Goal: Find specific page/section: Find specific page/section

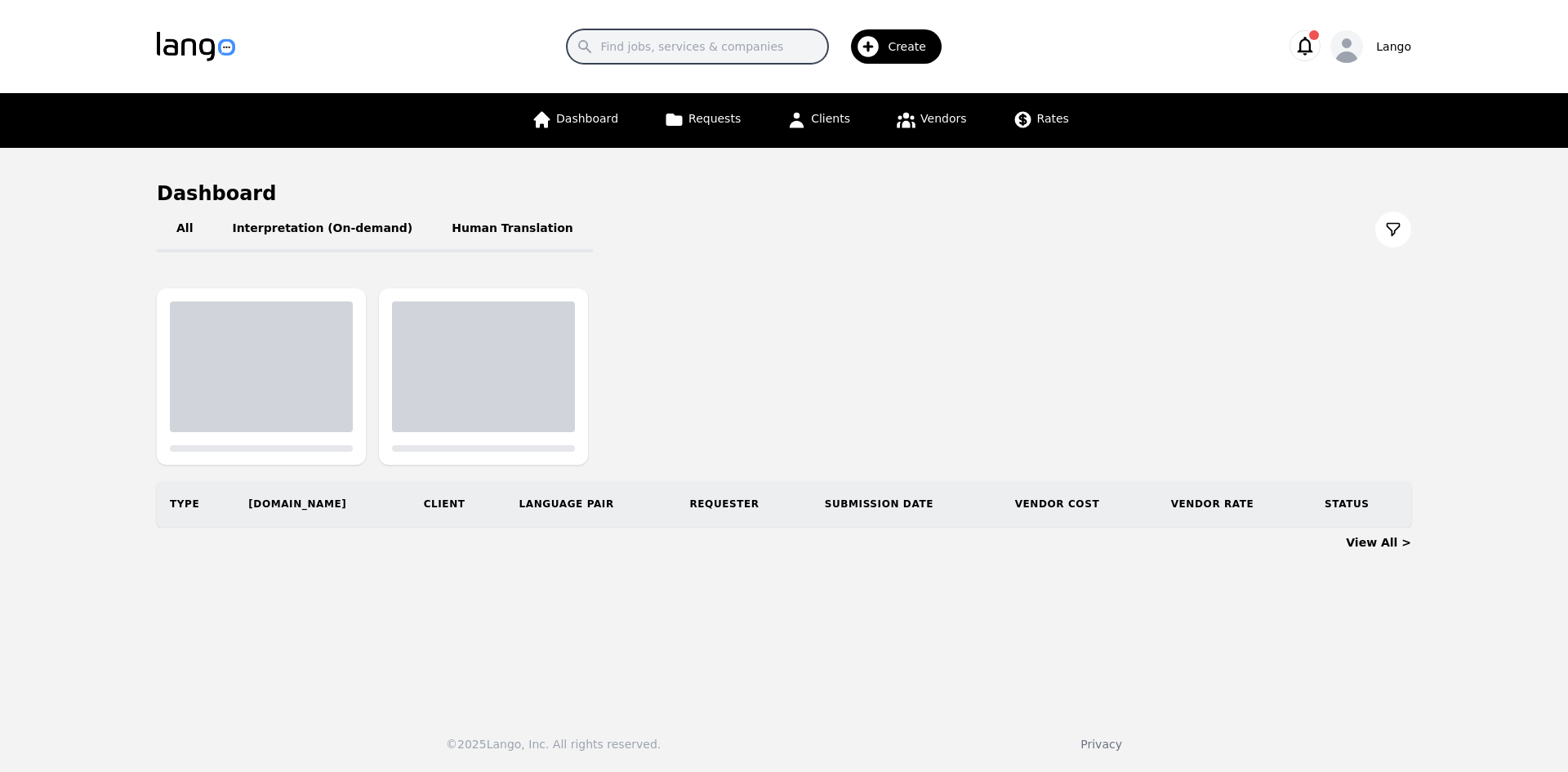
click at [683, 38] on input "Search" at bounding box center [698, 46] width 261 height 34
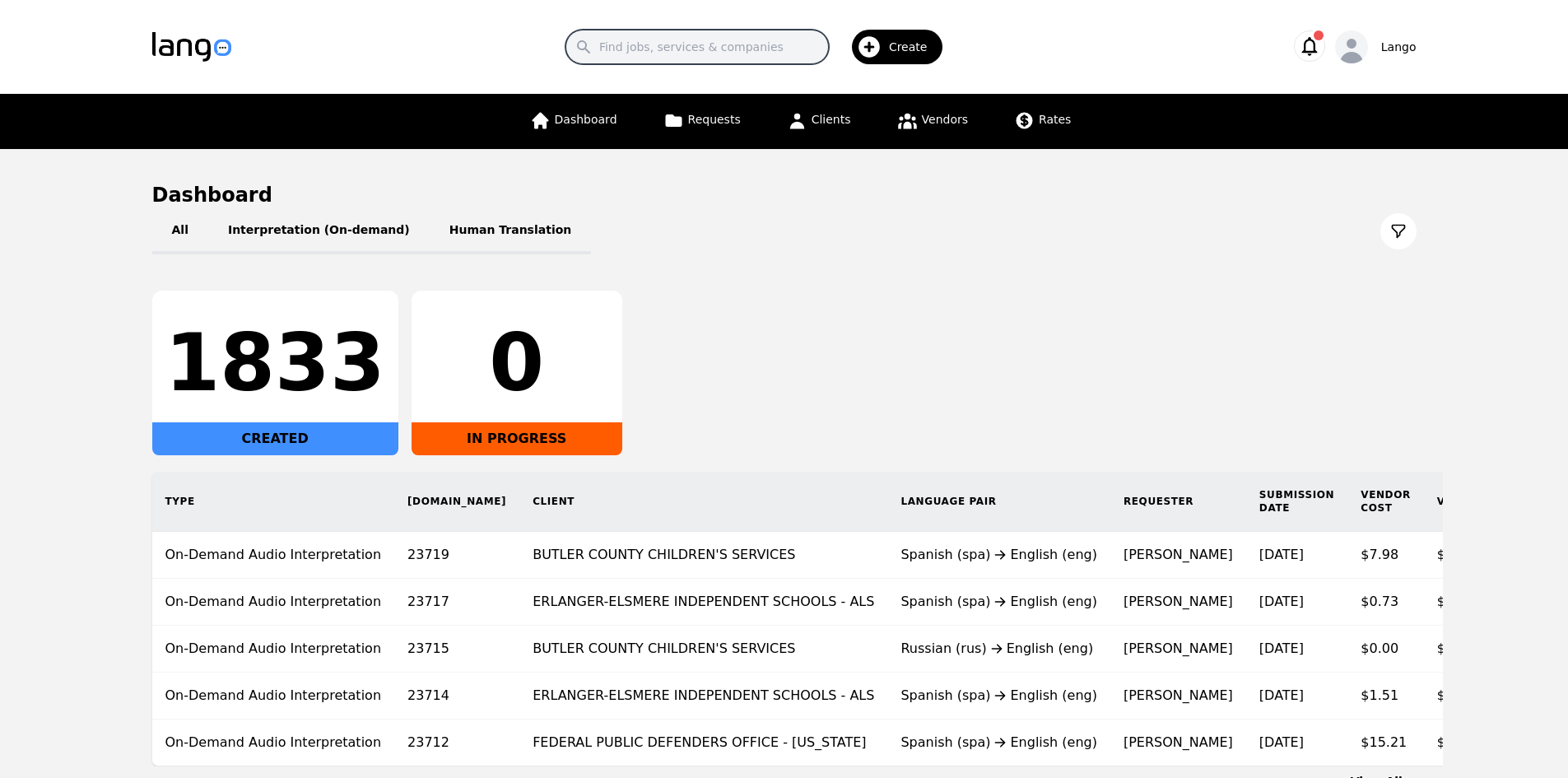
paste input "[GEOGRAPHIC_DATA]"
type input "[GEOGRAPHIC_DATA]"
click at [842, 120] on span "Clients" at bounding box center [832, 119] width 39 height 13
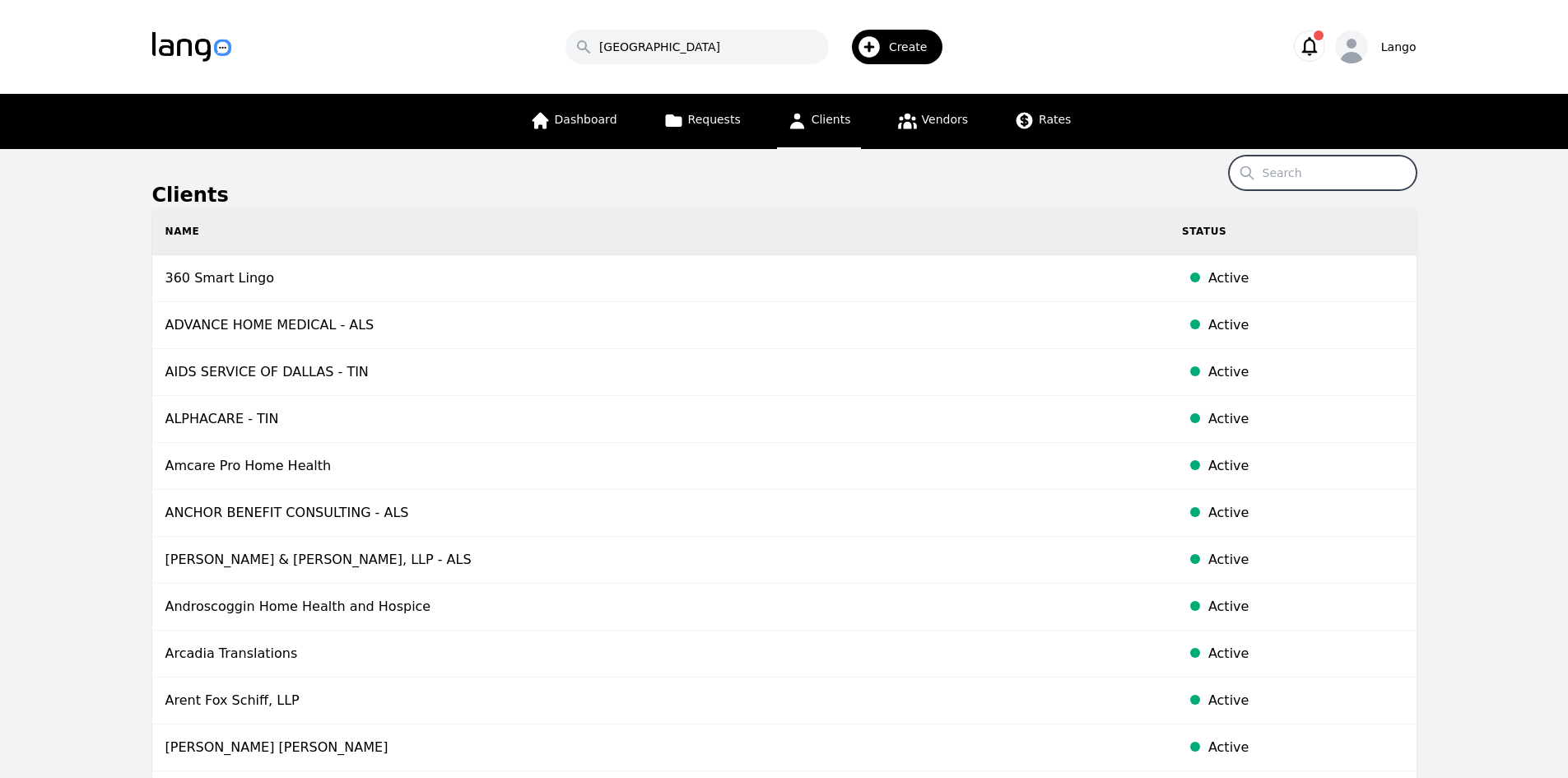
click at [1296, 173] on input "Search" at bounding box center [1322, 173] width 188 height 35
paste input "[GEOGRAPHIC_DATA]"
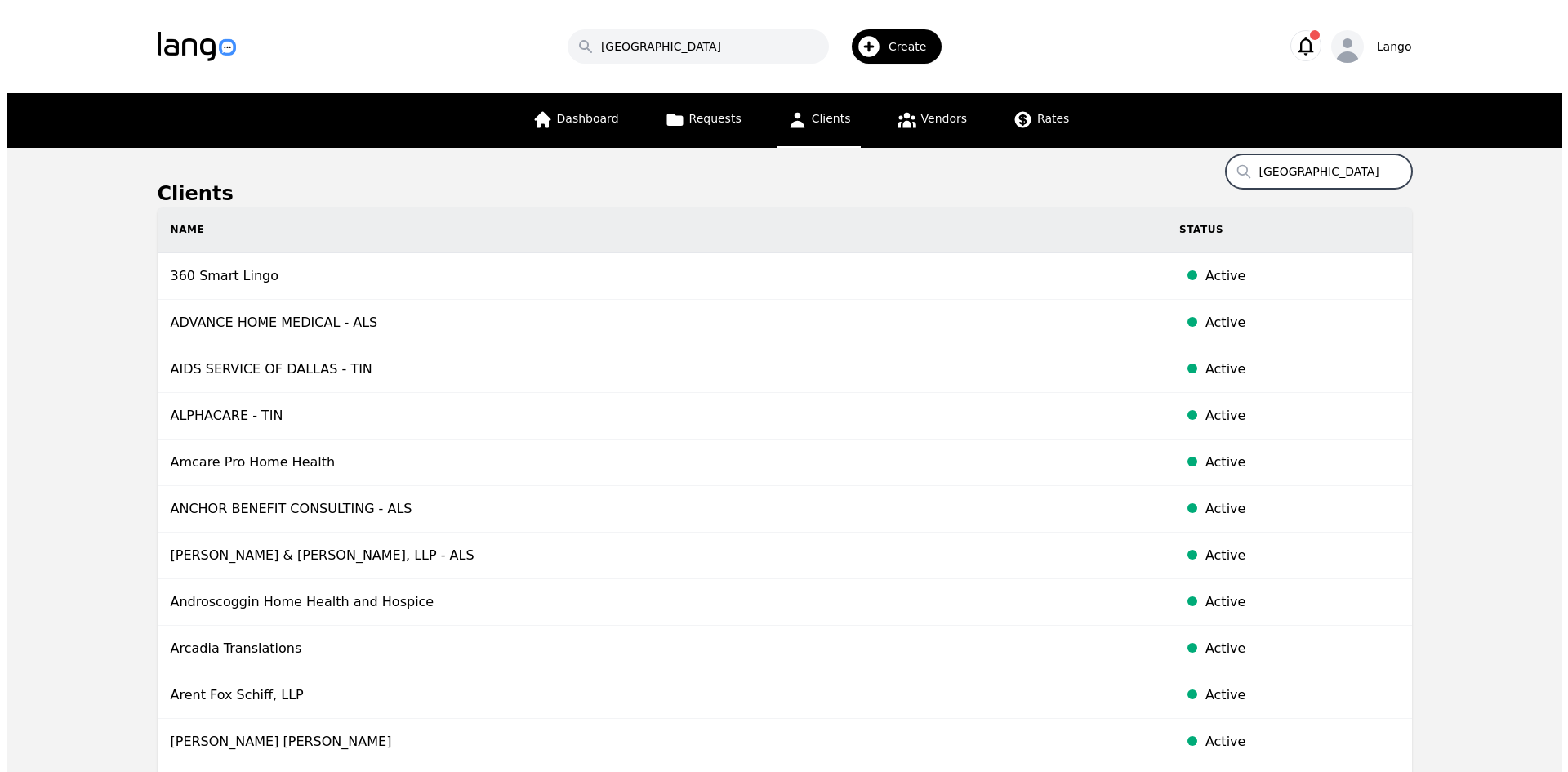
scroll to position [0, 35]
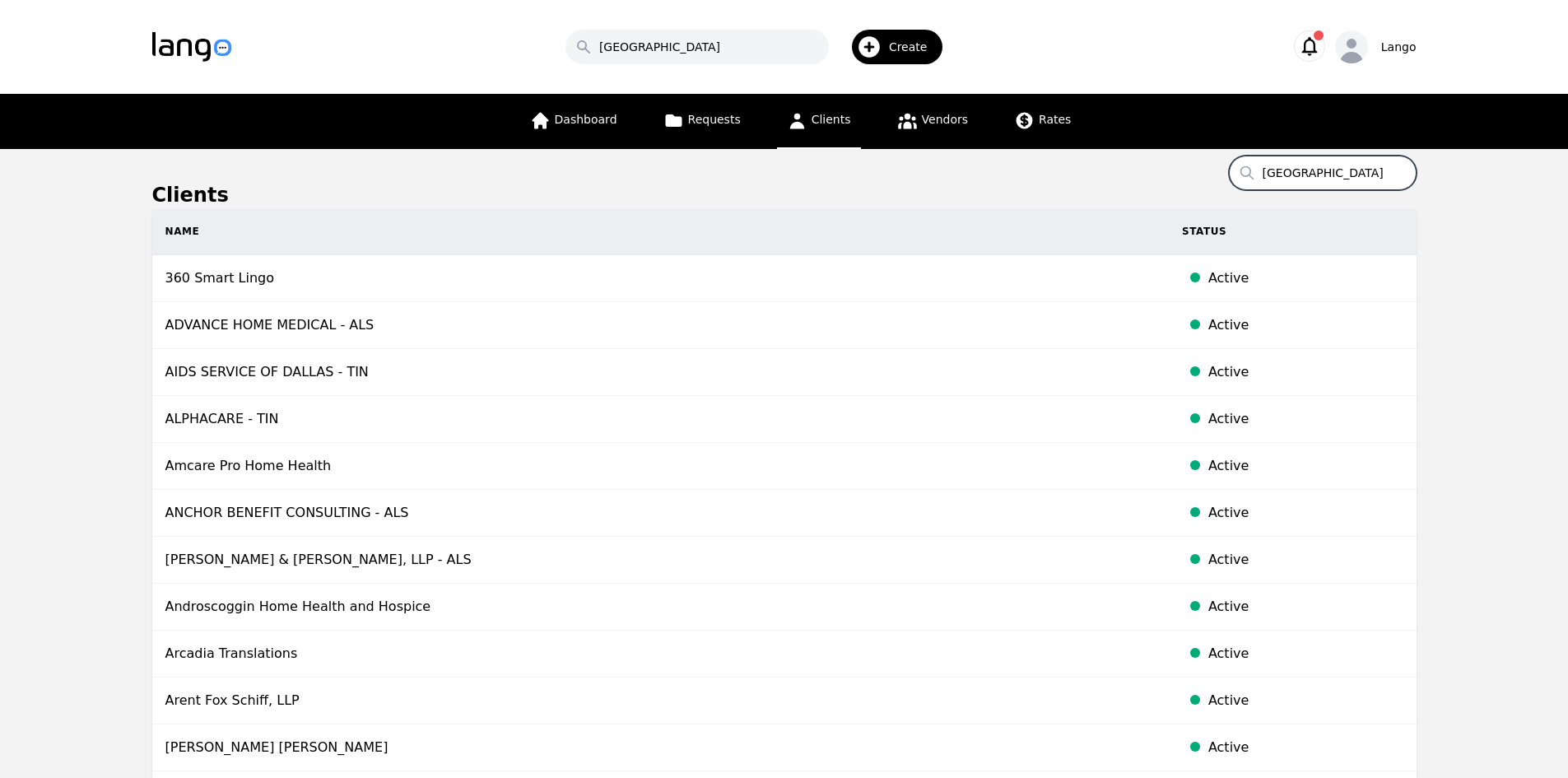
type input "[GEOGRAPHIC_DATA]"
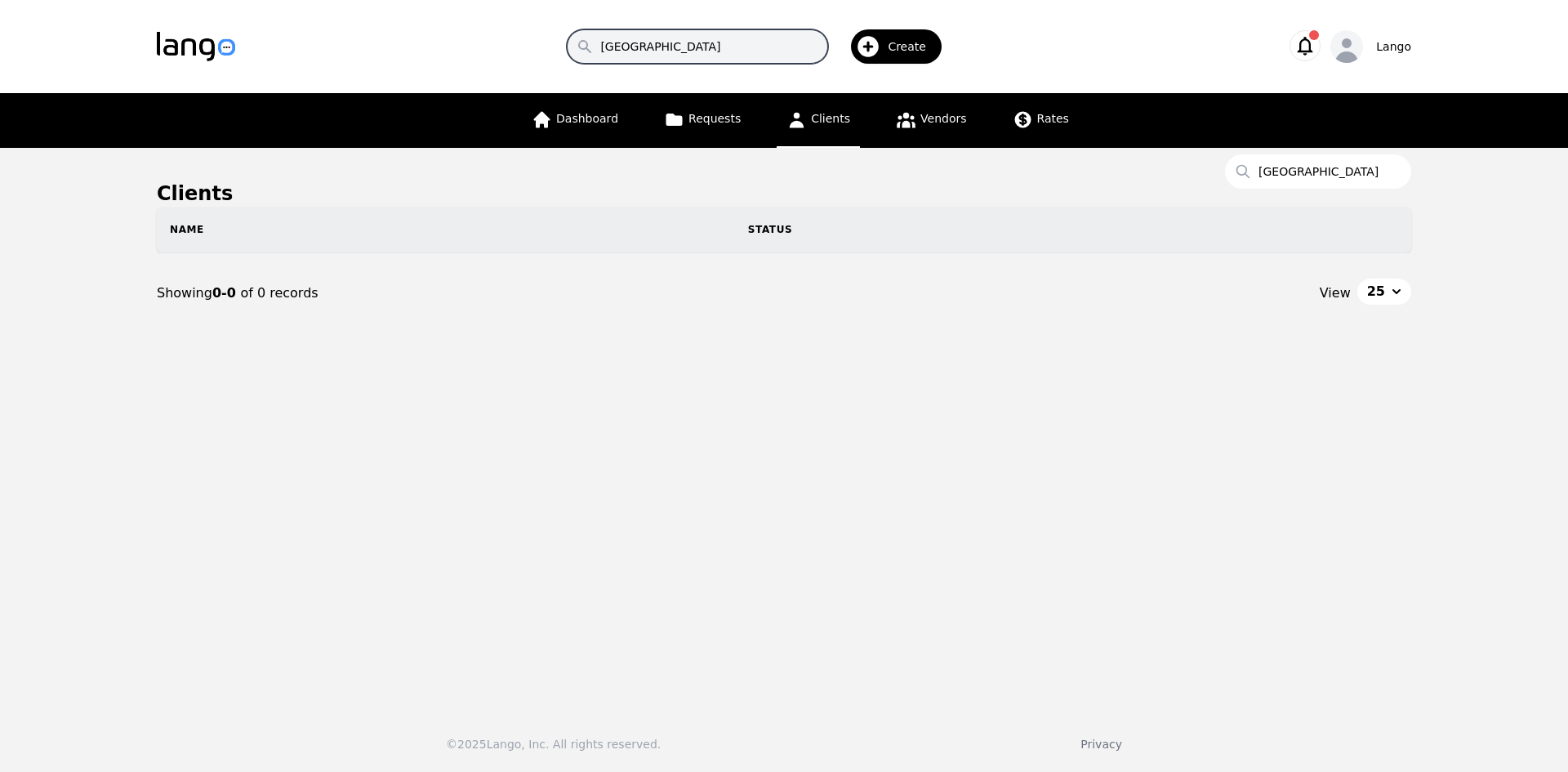
drag, startPoint x: 710, startPoint y: 47, endPoint x: 335, endPoint y: 61, distance: 375.3
click at [347, 62] on div "Search [GEOGRAPHIC_DATA] Create" at bounding box center [759, 47] width 996 height 48
paste input "[GEOGRAPHIC_DATA] - [GEOGRAPHIC_DATA][PERSON_NAME]"
type input "[GEOGRAPHIC_DATA] - [GEOGRAPHIC_DATA][PERSON_NAME]"
